Goal: Check status: Check status

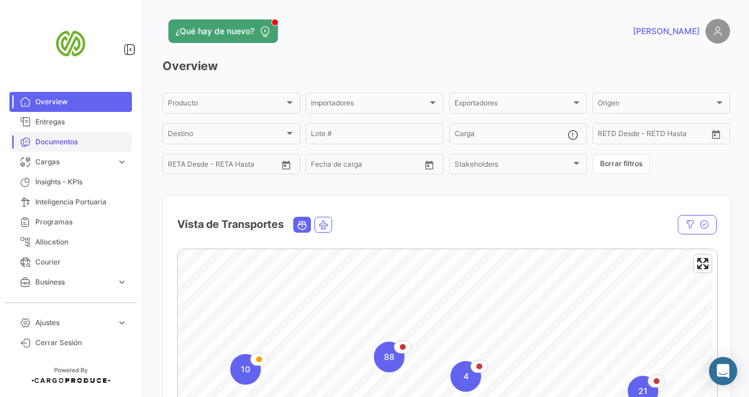
click at [48, 146] on span "Documentos" at bounding box center [81, 142] width 92 height 11
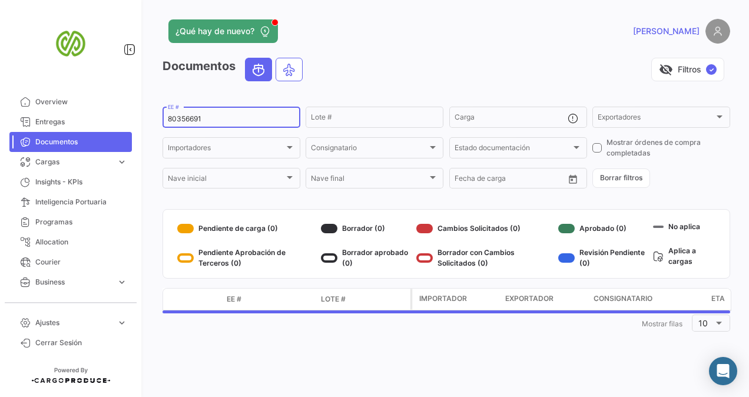
drag, startPoint x: 212, startPoint y: 118, endPoint x: 153, endPoint y: 121, distance: 59.0
click at [153, 121] on div "¿Qué hay de nuevo? [PERSON_NAME] Documentos visibility_off Filtros ✓ 80356691 E…" at bounding box center [446, 198] width 605 height 397
paste input "0080367406"
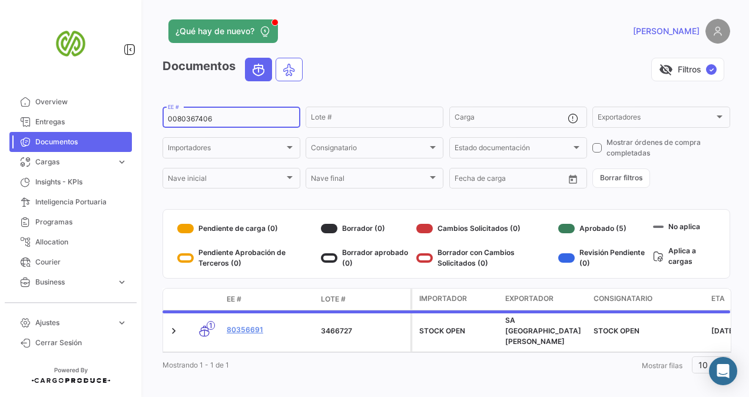
click at [177, 118] on input "0080367406" at bounding box center [231, 119] width 127 height 8
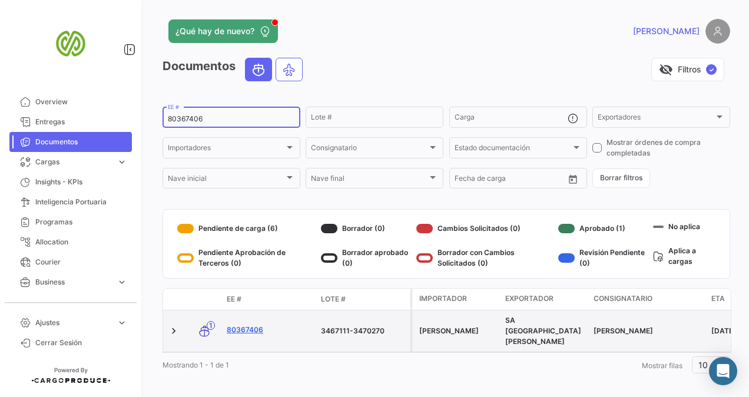
type input "80367406"
click at [251, 324] on link "80367406" at bounding box center [269, 329] width 85 height 11
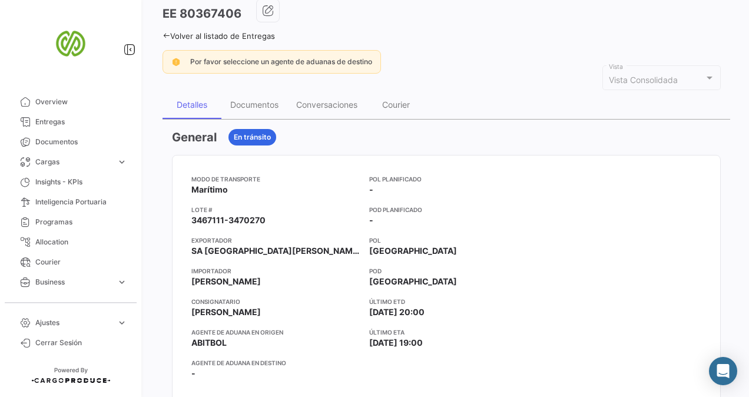
scroll to position [118, 0]
